Goal: Find contact information: Find contact information

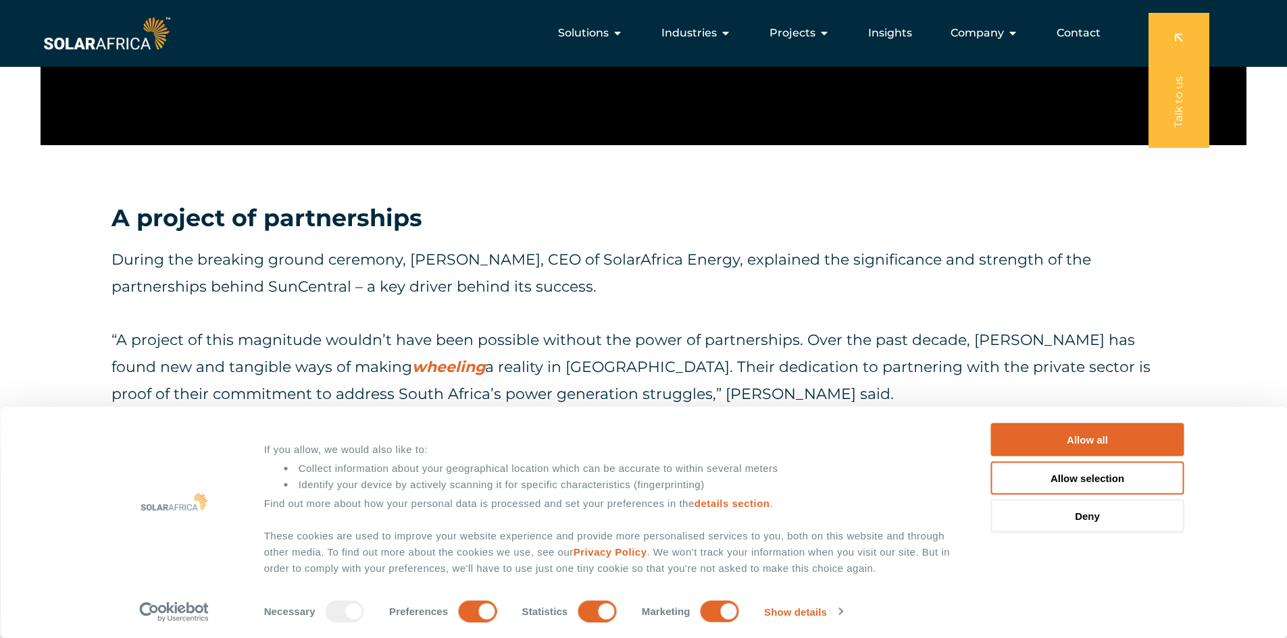
scroll to position [1138, 0]
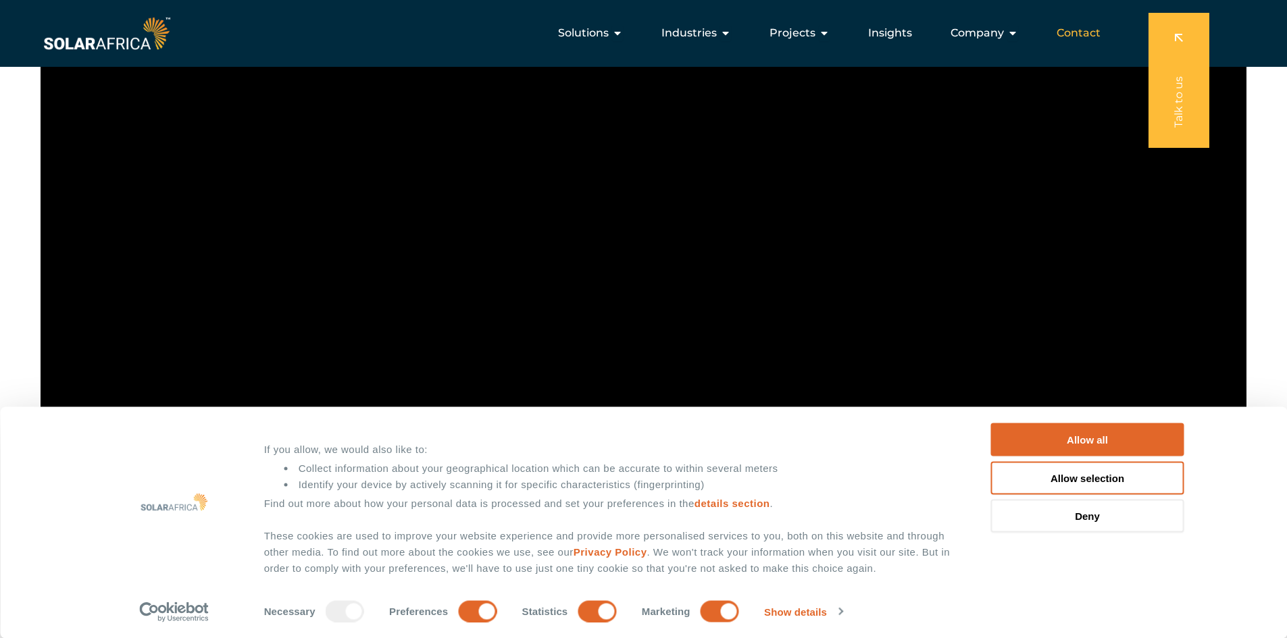
click at [1069, 34] on span "Contact" at bounding box center [1079, 33] width 44 height 16
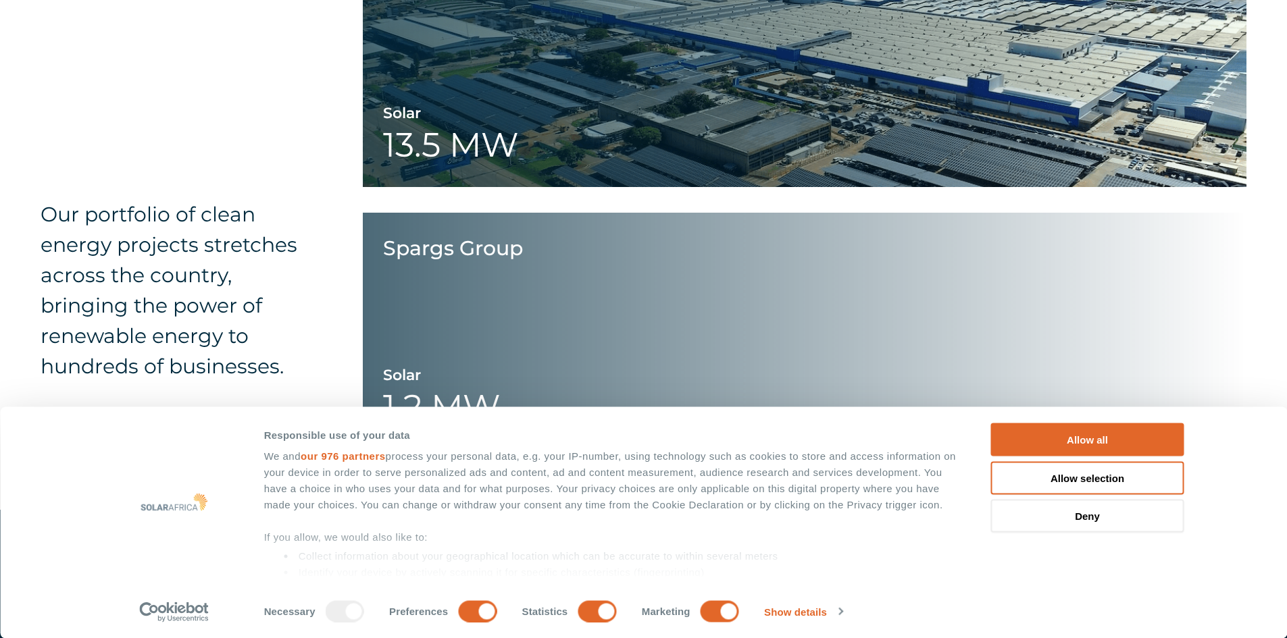
scroll to position [2114, 0]
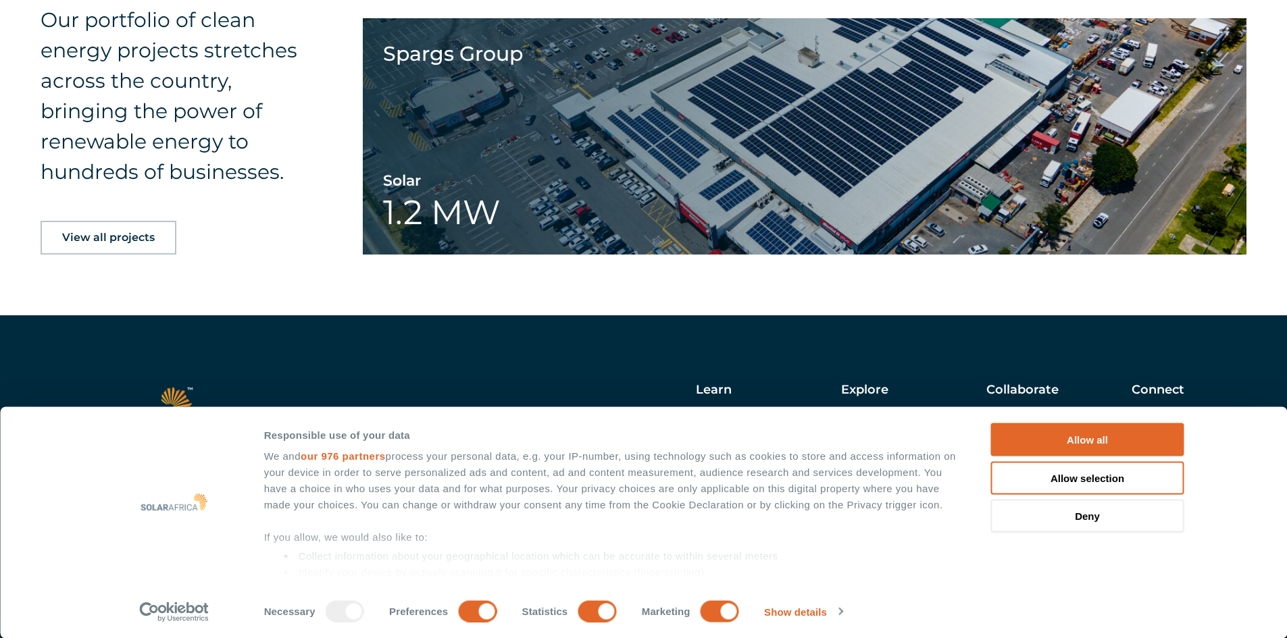
click at [125, 238] on link "View all projects" at bounding box center [109, 238] width 136 height 34
